Goal: Check status: Check status

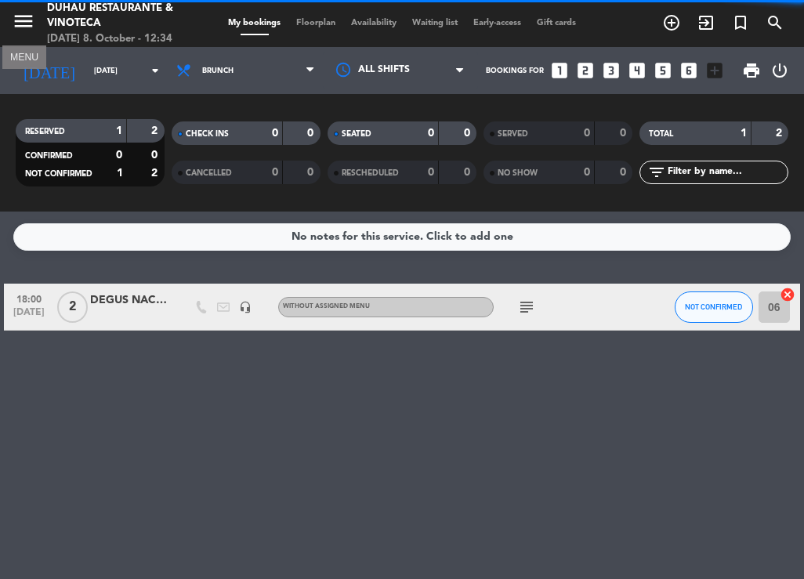
click at [24, 29] on icon "menu" at bounding box center [24, 21] width 24 height 24
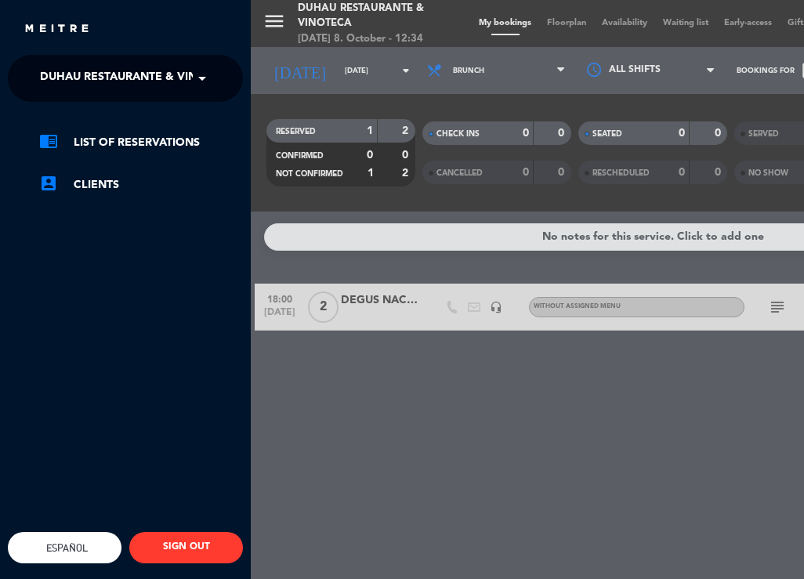
click at [197, 83] on span at bounding box center [206, 78] width 27 height 33
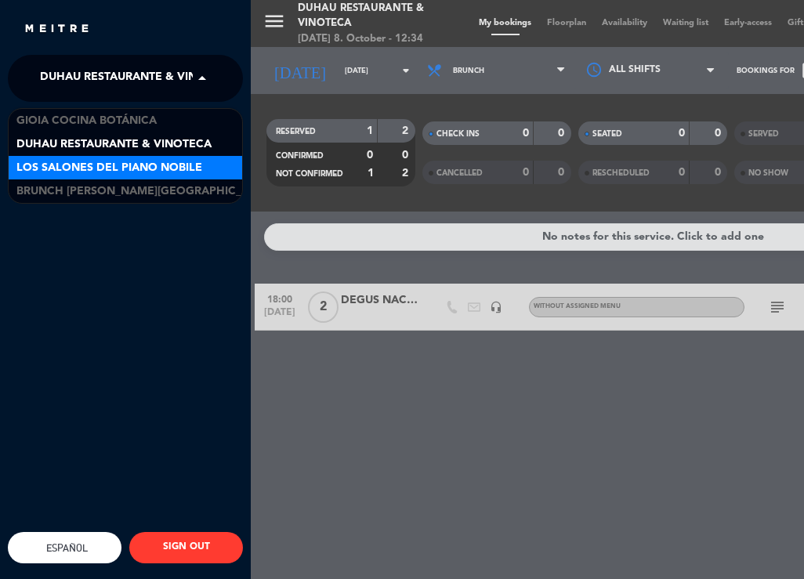
click at [109, 172] on span "Los Salones del Piano Nobile" at bounding box center [109, 168] width 186 height 18
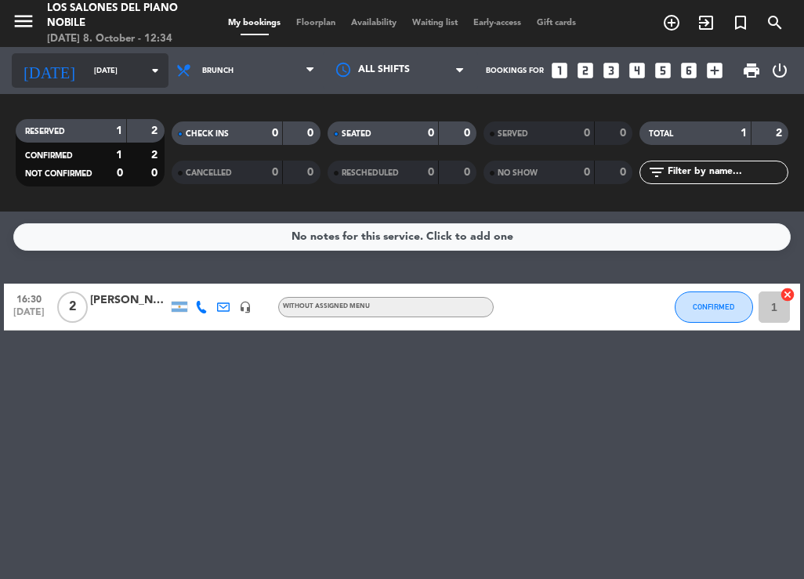
click at [136, 79] on input "[DATE]" at bounding box center [137, 71] width 103 height 24
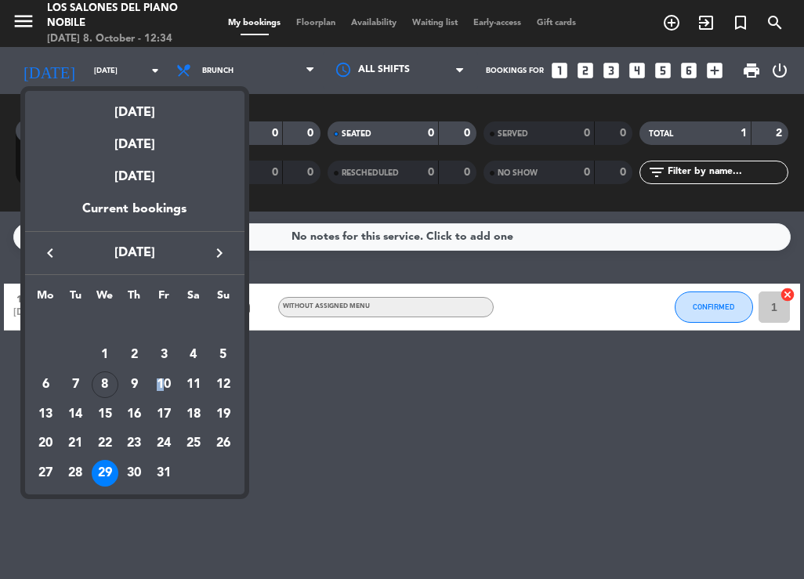
click at [161, 380] on div "10" at bounding box center [163, 384] width 27 height 27
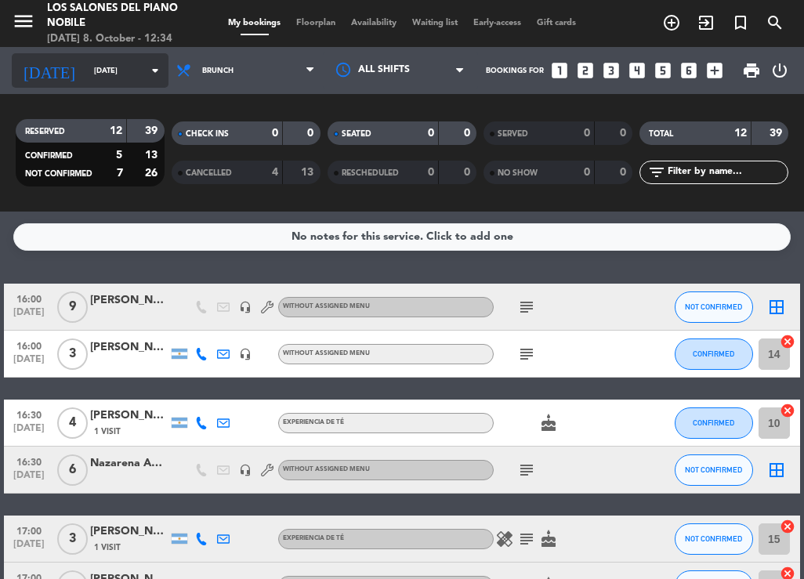
click at [99, 74] on input "[DATE]" at bounding box center [137, 71] width 103 height 24
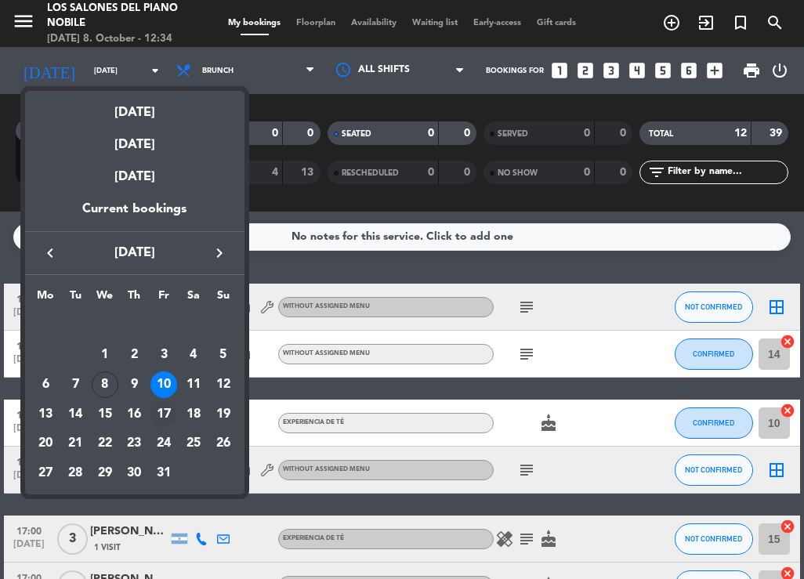
click at [158, 414] on div "17" at bounding box center [163, 414] width 27 height 27
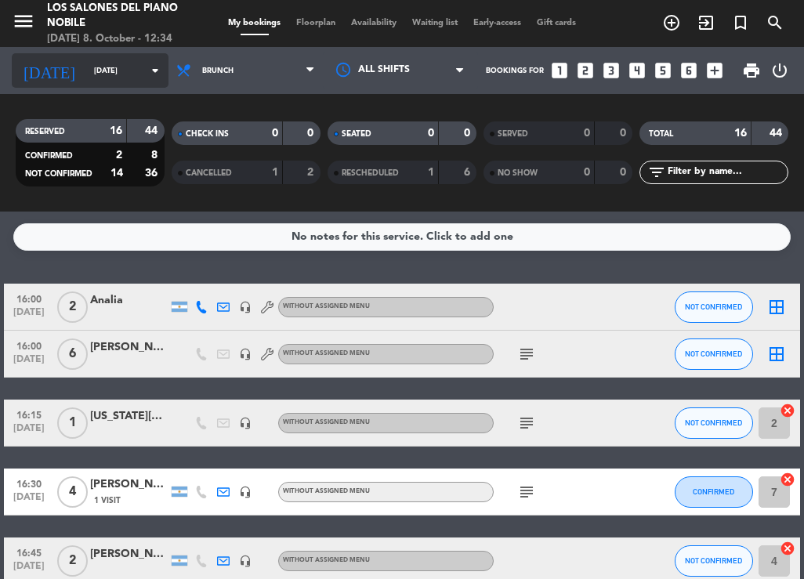
drag, startPoint x: 84, startPoint y: 50, endPoint x: 85, endPoint y: 74, distance: 23.5
click at [85, 51] on div "[DATE] [DATE] arrow_drop_down" at bounding box center [90, 70] width 157 height 47
click at [86, 74] on input "[DATE]" at bounding box center [137, 71] width 103 height 24
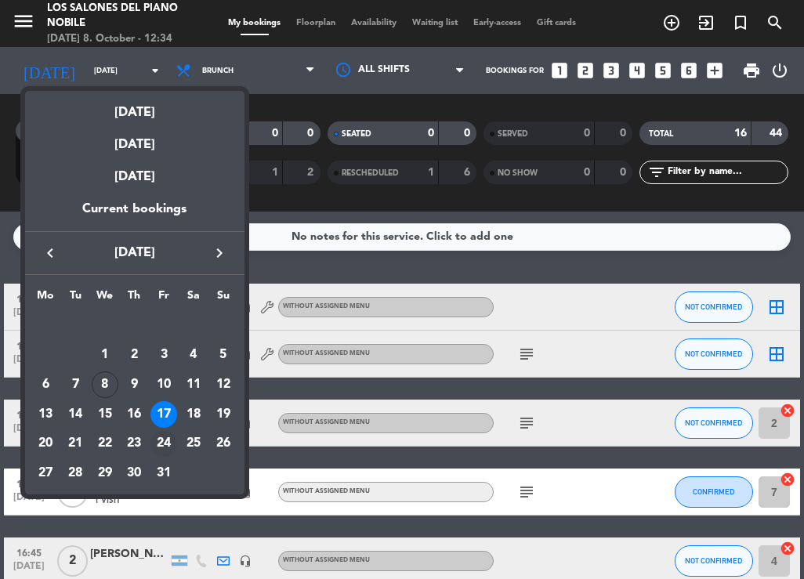
click at [172, 441] on div "24" at bounding box center [163, 444] width 27 height 27
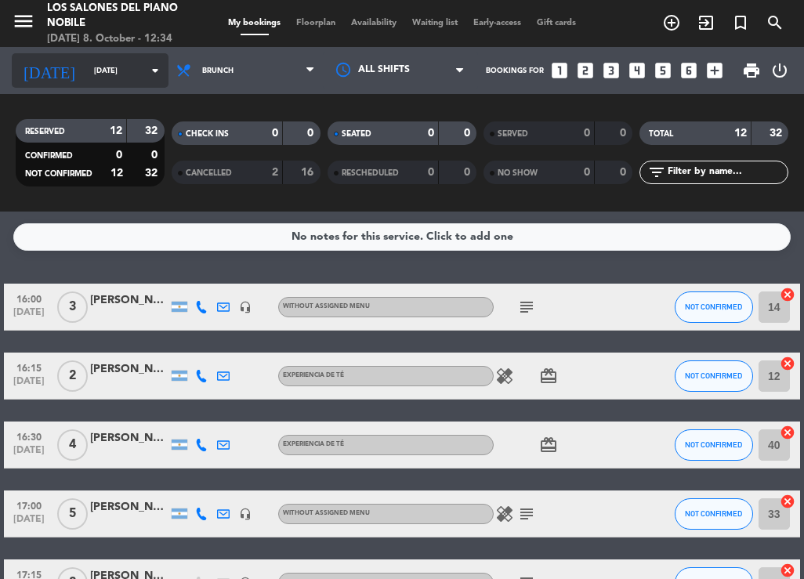
click at [86, 75] on input "[DATE]" at bounding box center [137, 71] width 103 height 24
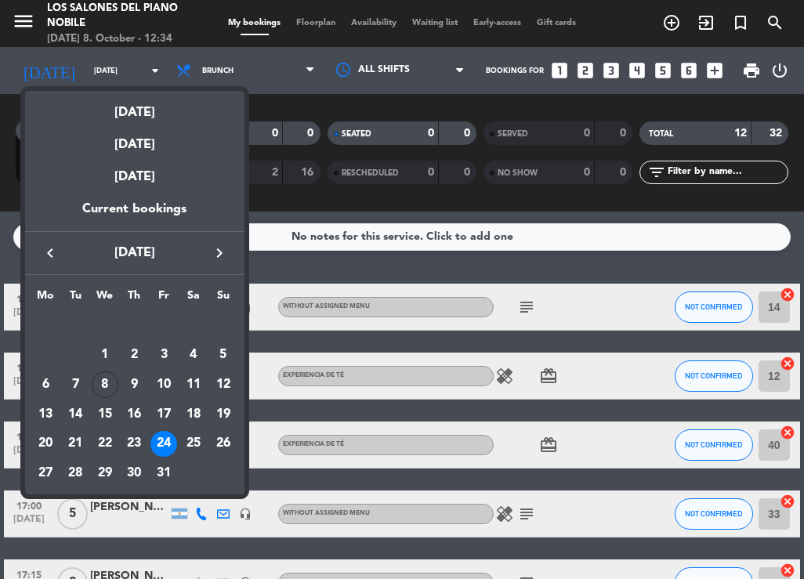
click at [164, 458] on td "31" at bounding box center [164, 473] width 30 height 30
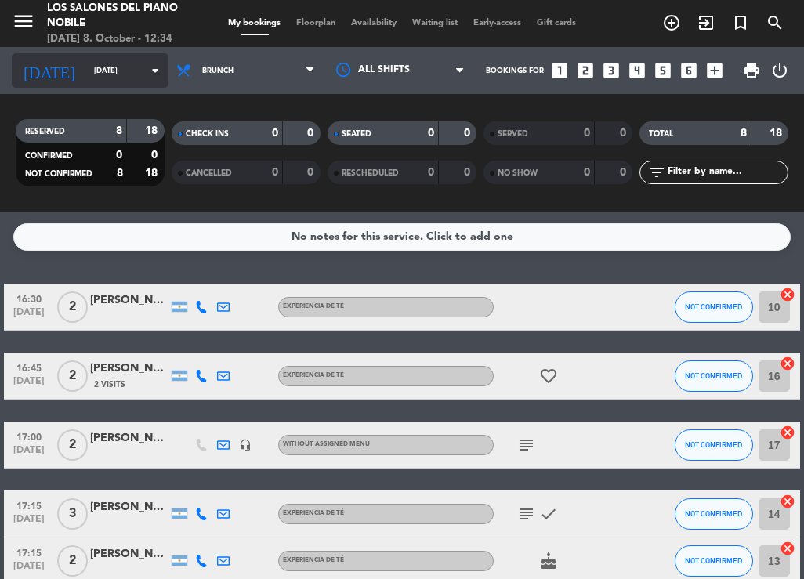
click at [78, 56] on div "[DATE] [DATE] arrow_drop_down" at bounding box center [90, 70] width 157 height 34
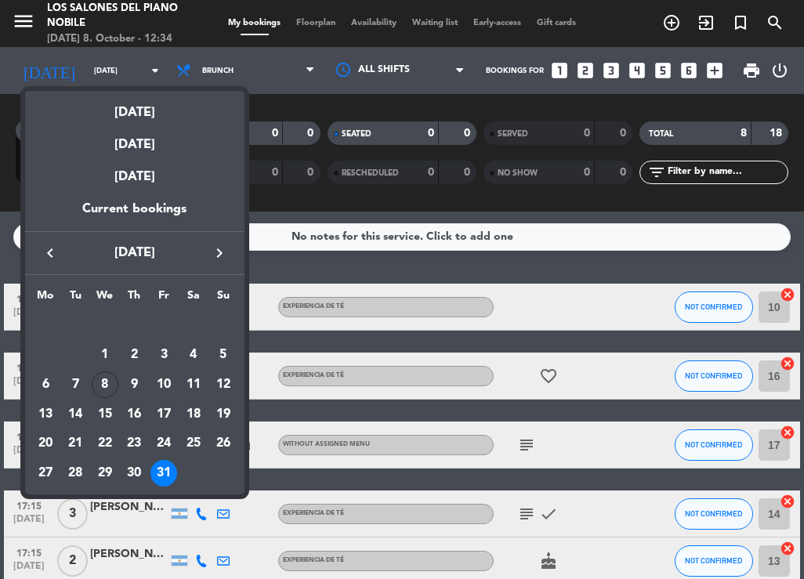
click at [222, 258] on icon "keyboard_arrow_right" at bounding box center [219, 253] width 19 height 19
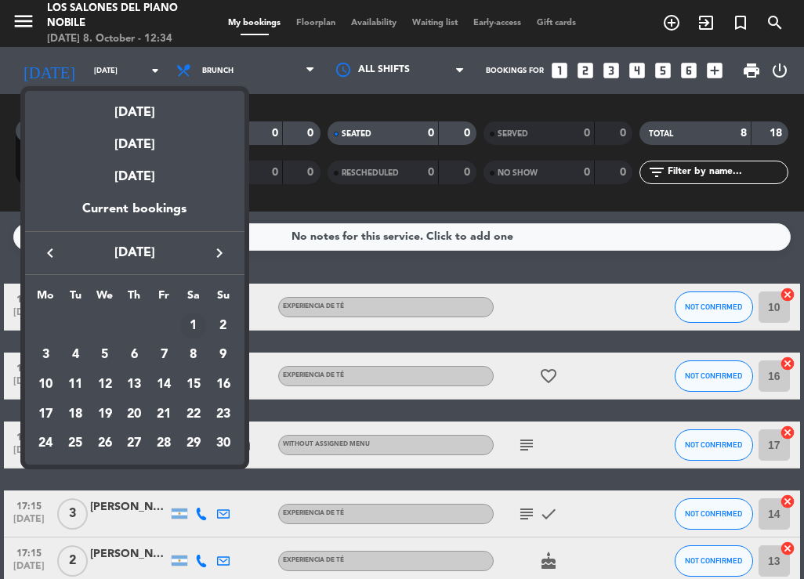
click at [190, 317] on div "1" at bounding box center [193, 326] width 27 height 27
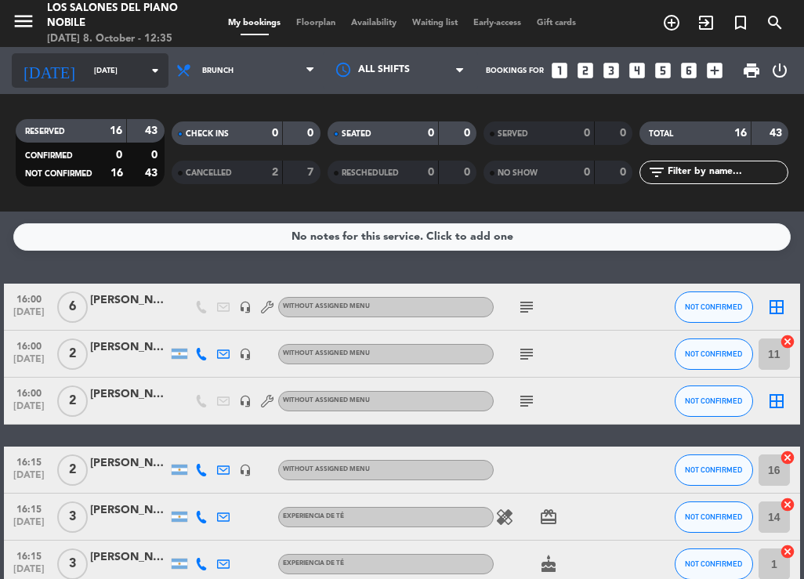
click at [90, 74] on input "[DATE]" at bounding box center [137, 71] width 103 height 24
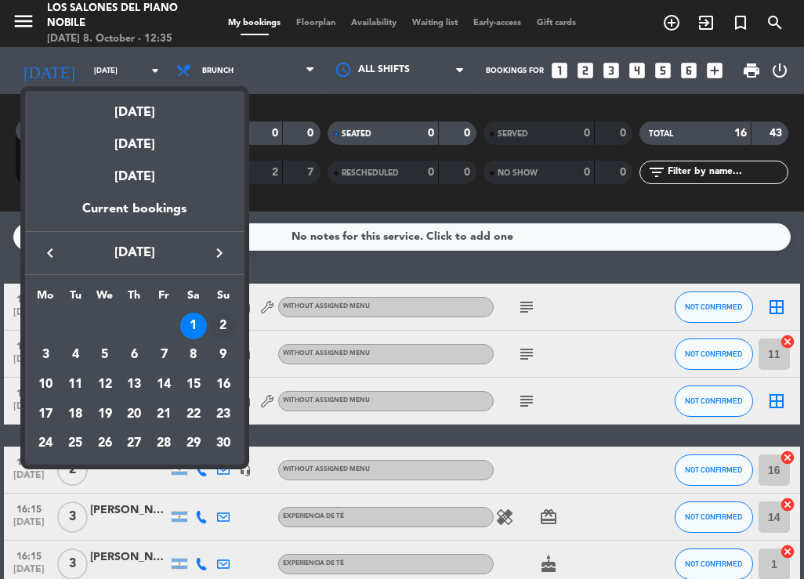
click at [233, 323] on div "2" at bounding box center [223, 326] width 27 height 27
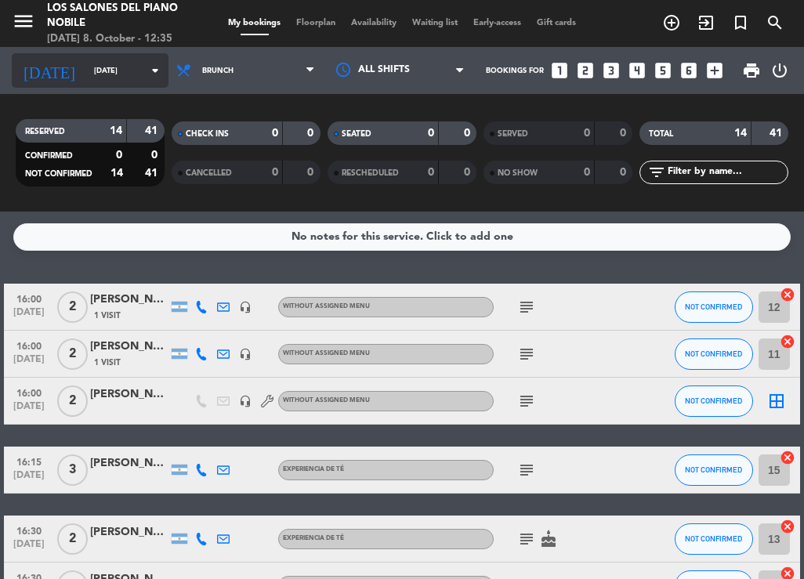
click at [96, 73] on input "[DATE]" at bounding box center [137, 71] width 103 height 24
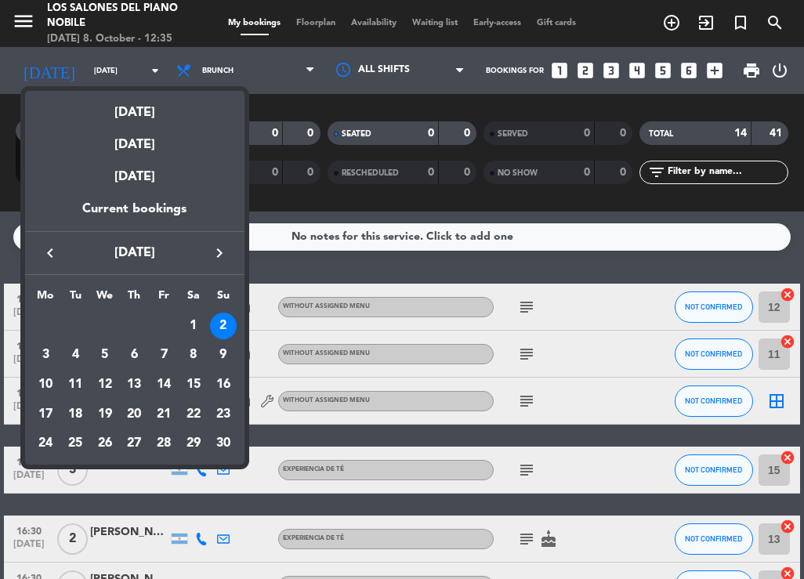
click at [189, 357] on div "8" at bounding box center [193, 355] width 27 height 27
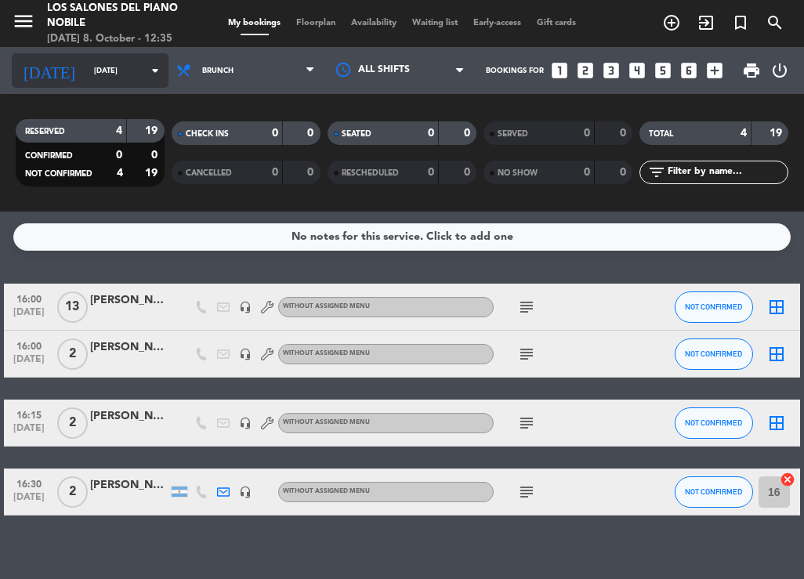
click at [86, 61] on input "[DATE]" at bounding box center [137, 71] width 103 height 24
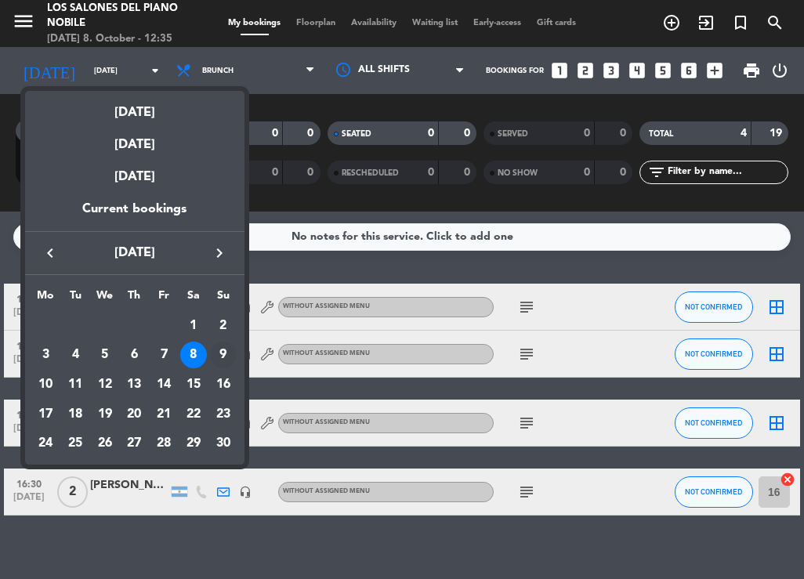
click at [223, 361] on div "9" at bounding box center [223, 355] width 27 height 27
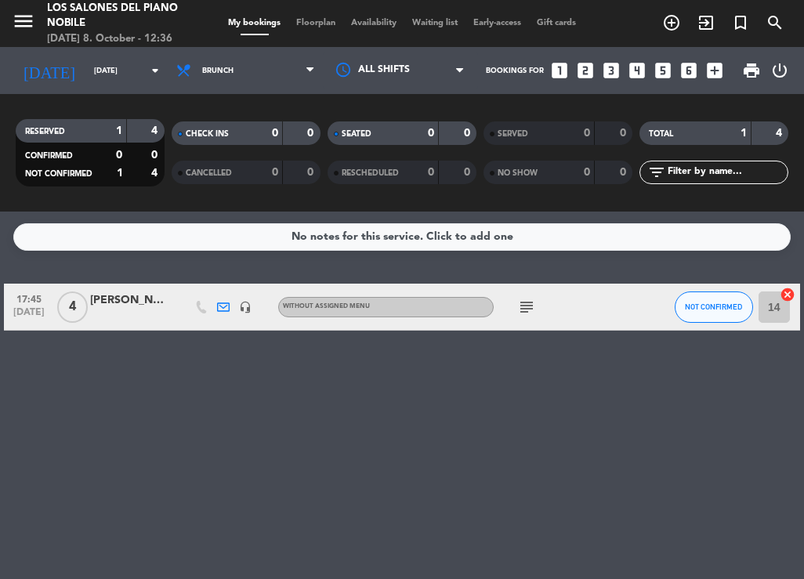
click at [77, 52] on div "[DATE] [DATE] arrow_drop_down" at bounding box center [90, 70] width 157 height 47
click at [77, 55] on div "[DATE] [DATE] arrow_drop_down" at bounding box center [90, 70] width 157 height 34
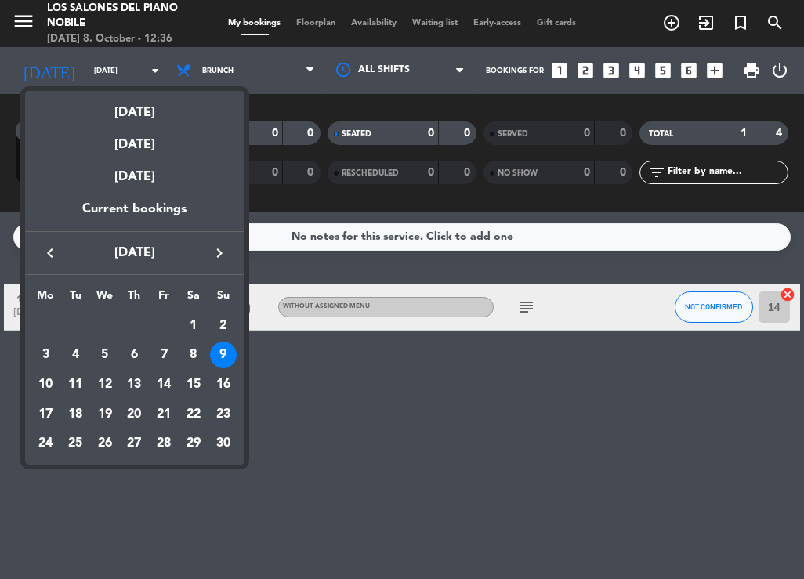
click at [56, 253] on icon "keyboard_arrow_left" at bounding box center [50, 253] width 19 height 19
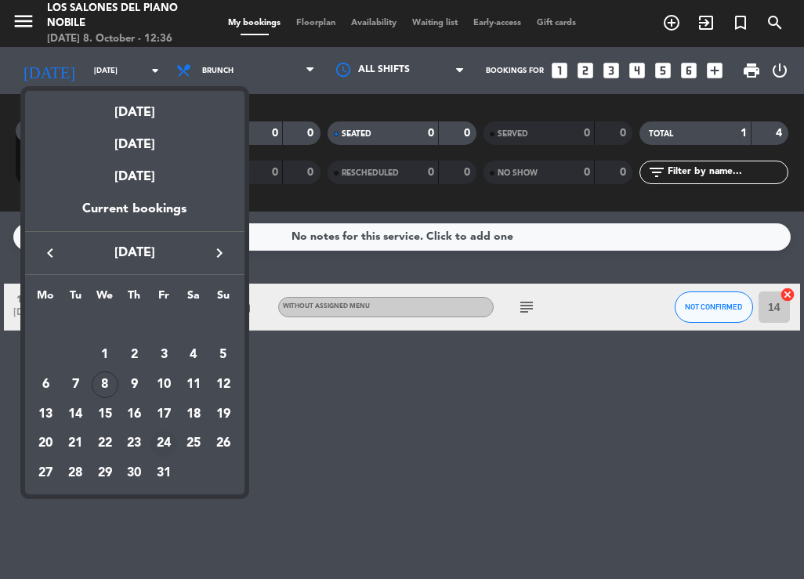
click at [169, 439] on div "24" at bounding box center [163, 444] width 27 height 27
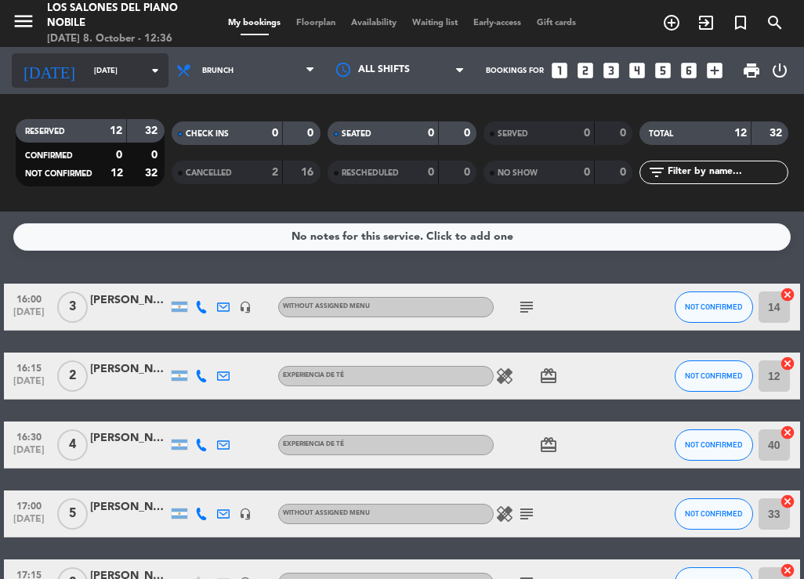
click at [119, 81] on input "[DATE]" at bounding box center [137, 71] width 103 height 24
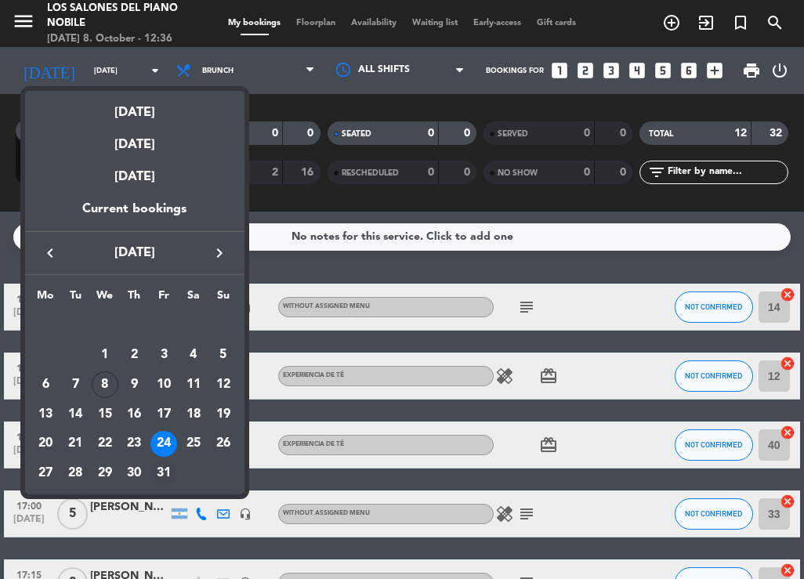
click at [163, 461] on div "31" at bounding box center [163, 473] width 27 height 27
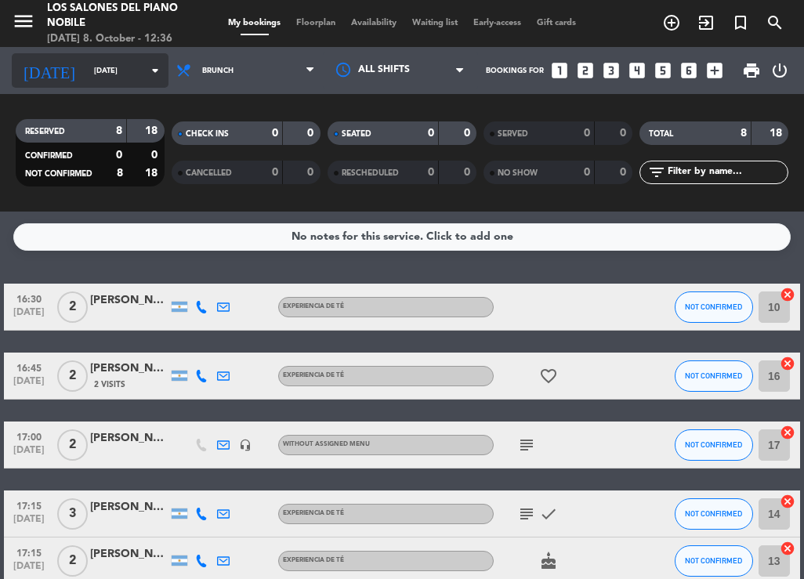
click at [86, 68] on input "[DATE]" at bounding box center [137, 71] width 103 height 24
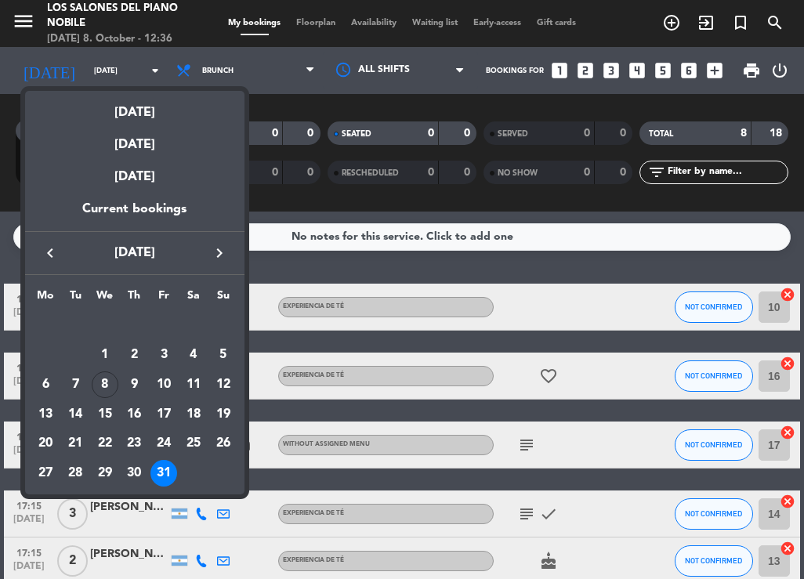
click at [220, 246] on icon "keyboard_arrow_right" at bounding box center [219, 253] width 19 height 19
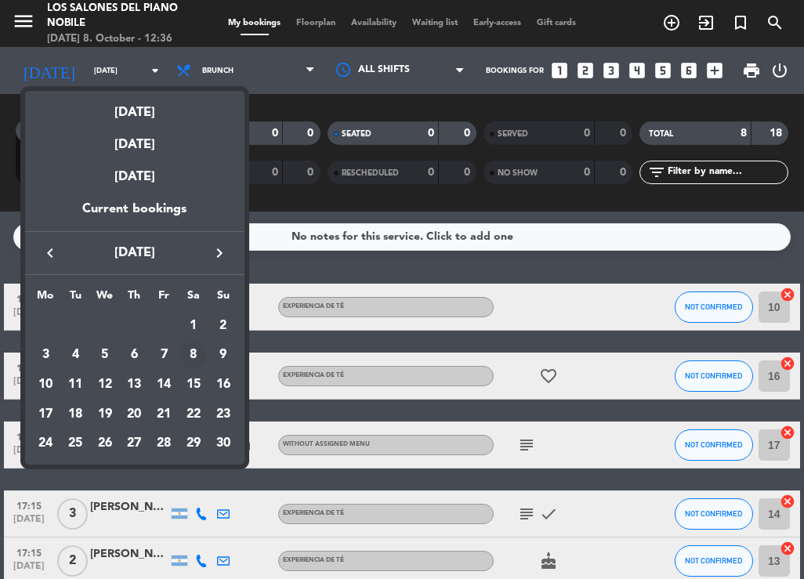
click at [193, 356] on div "8" at bounding box center [193, 355] width 27 height 27
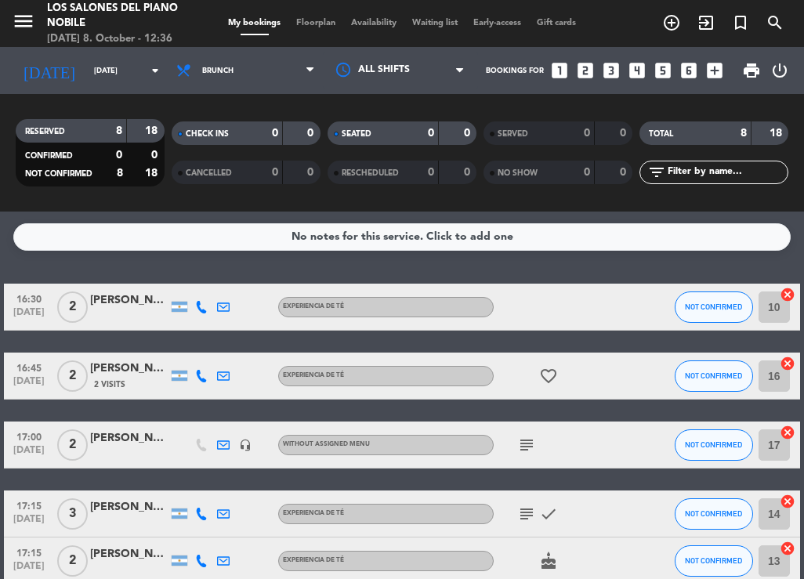
type input "[DATE]"
